Goal: Information Seeking & Learning: Learn about a topic

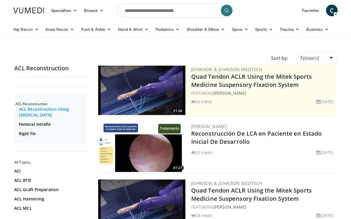
click at [30, 114] on link "ACL Recontruction Using Allograft" at bounding box center [52, 112] width 67 height 12
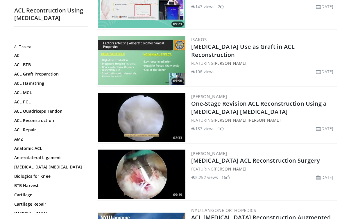
scroll to position [270, 0]
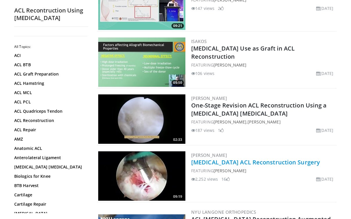
click at [240, 161] on link "[MEDICAL_DATA] ACL Reconstruction Surgery" at bounding box center [255, 162] width 129 height 8
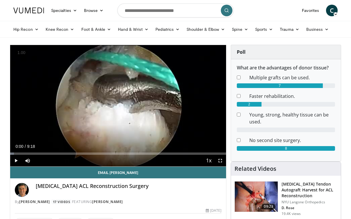
click at [176, 188] on h4 "[MEDICAL_DATA] ACL Reconstruction Surgery" at bounding box center [129, 186] width 186 height 6
click at [15, 162] on span "Video Player" at bounding box center [16, 161] width 12 height 12
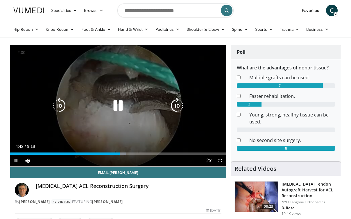
click at [117, 107] on icon "Video Player" at bounding box center [118, 106] width 16 height 16
click at [113, 106] on icon "Video Player" at bounding box center [118, 106] width 16 height 16
click at [118, 107] on icon "Video Player" at bounding box center [118, 106] width 16 height 16
